Goal: Entertainment & Leisure: Consume media (video, audio)

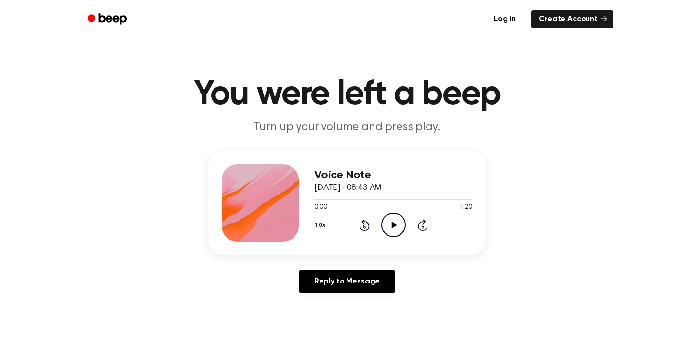
click at [393, 224] on icon at bounding box center [393, 225] width 5 height 6
click at [393, 225] on icon "Pause Audio" at bounding box center [393, 224] width 25 height 25
click at [393, 226] on icon at bounding box center [393, 225] width 5 height 6
click at [393, 226] on icon "Pause Audio" at bounding box center [393, 224] width 25 height 25
click at [393, 226] on icon at bounding box center [393, 225] width 5 height 6
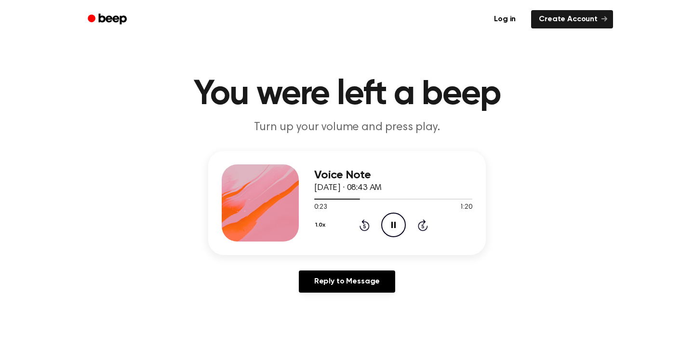
click at [393, 226] on icon "Pause Audio" at bounding box center [393, 224] width 25 height 25
click at [393, 226] on icon at bounding box center [393, 225] width 5 height 6
click at [393, 226] on icon "Pause Audio" at bounding box center [393, 224] width 25 height 25
click at [393, 226] on icon at bounding box center [393, 225] width 5 height 6
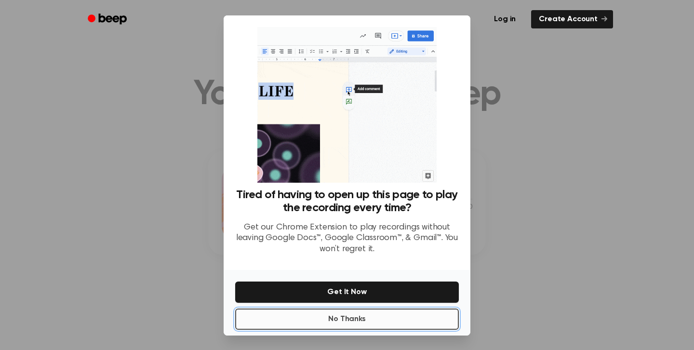
click at [405, 320] on button "No Thanks" at bounding box center [346, 318] width 223 height 21
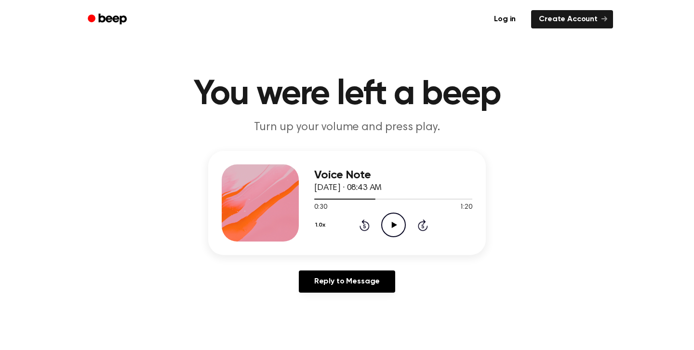
click at [393, 223] on icon at bounding box center [393, 225] width 5 height 6
click at [393, 223] on icon "Pause Audio" at bounding box center [393, 224] width 25 height 25
click at [393, 223] on icon at bounding box center [393, 225] width 5 height 6
click at [393, 223] on icon "Pause Audio" at bounding box center [393, 224] width 25 height 25
click at [393, 223] on icon at bounding box center [393, 225] width 5 height 6
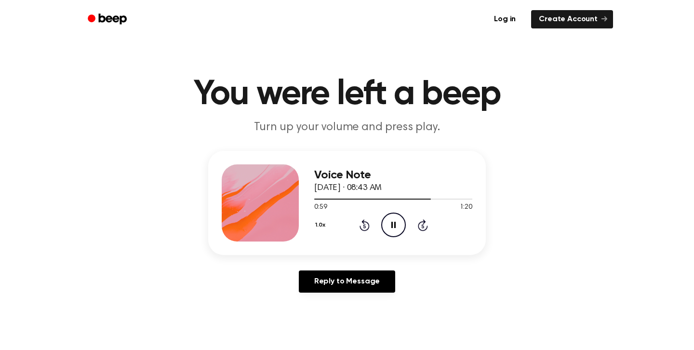
click at [393, 223] on icon "Pause Audio" at bounding box center [393, 224] width 25 height 25
click at [393, 223] on icon at bounding box center [393, 225] width 5 height 6
click at [391, 225] on icon at bounding box center [393, 225] width 5 height 6
click at [391, 223] on icon at bounding box center [393, 225] width 4 height 6
click at [396, 223] on icon "Play Audio" at bounding box center [393, 224] width 25 height 25
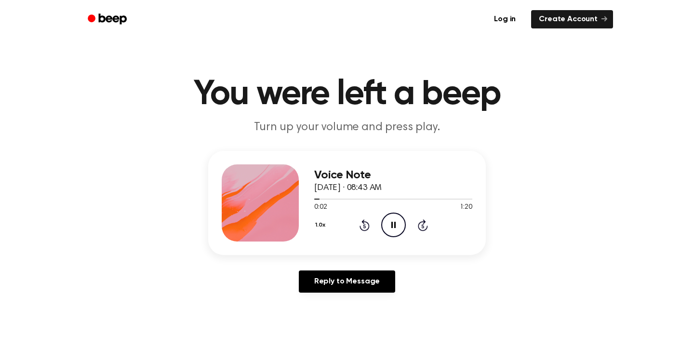
click at [396, 223] on icon "Pause Audio" at bounding box center [393, 224] width 25 height 25
